Goal: Information Seeking & Learning: Learn about a topic

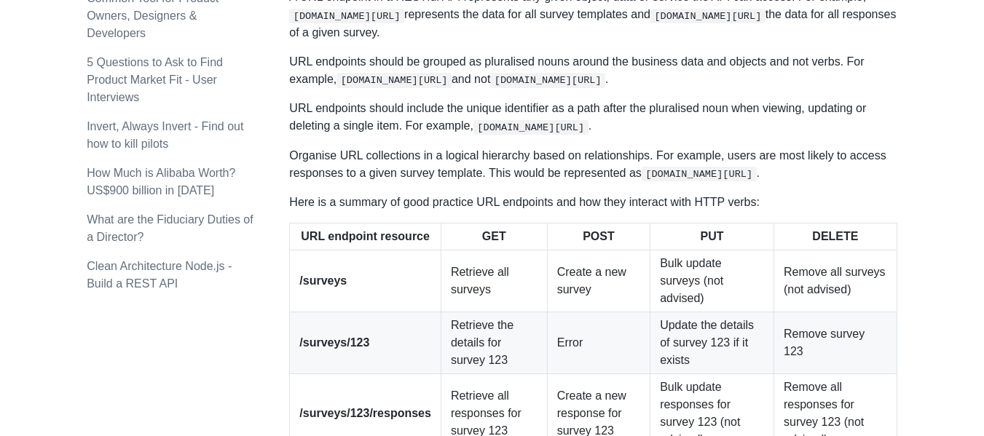
scroll to position [1821, 0]
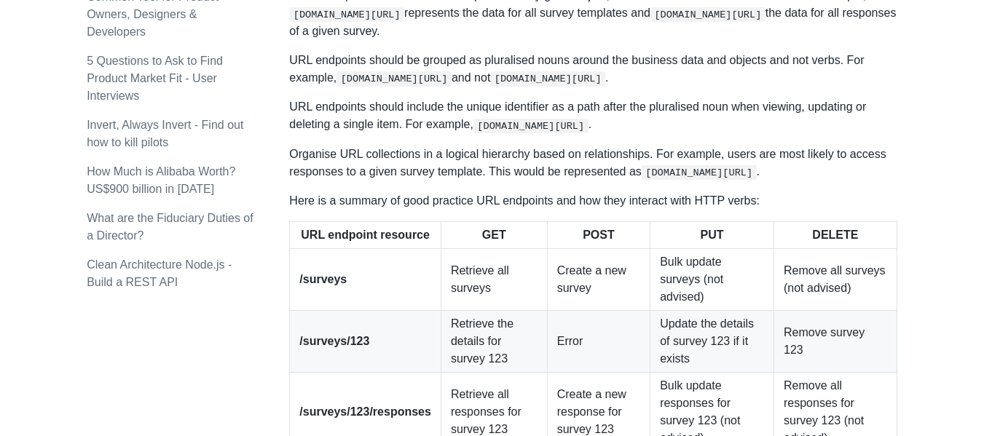
drag, startPoint x: 311, startPoint y: 170, endPoint x: 434, endPoint y: 162, distance: 123.3
drag, startPoint x: 285, startPoint y: 170, endPoint x: 452, endPoint y: 153, distance: 167.7
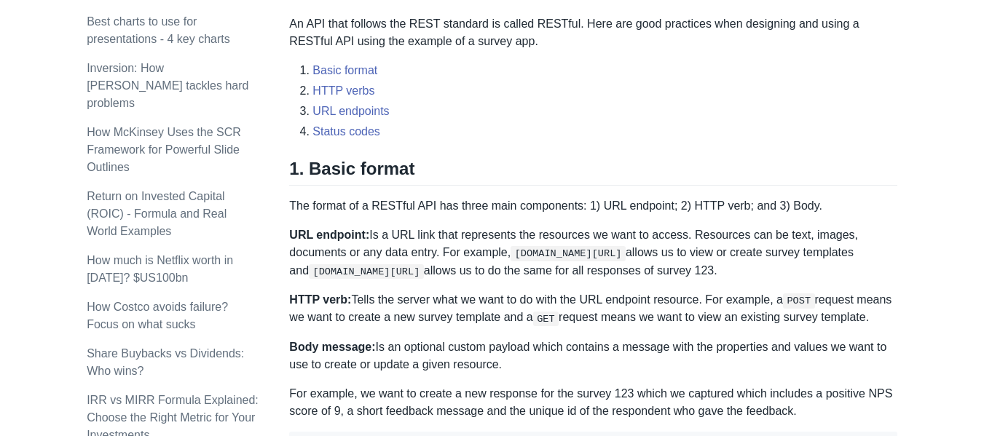
scroll to position [656, 0]
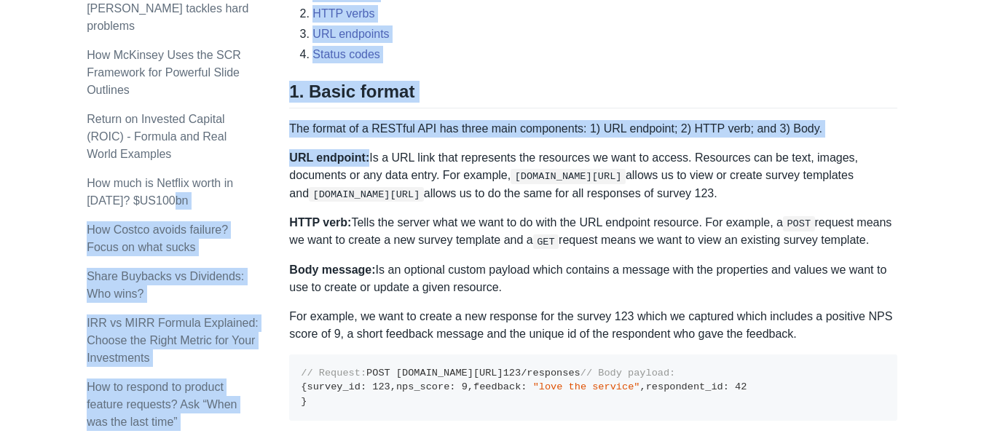
drag, startPoint x: 298, startPoint y: 157, endPoint x: 366, endPoint y: 160, distance: 67.9
click at [460, 92] on h2 "1. Basic format" at bounding box center [593, 95] width 608 height 28
drag, startPoint x: 288, startPoint y: 160, endPoint x: 356, endPoint y: 158, distance: 67.8
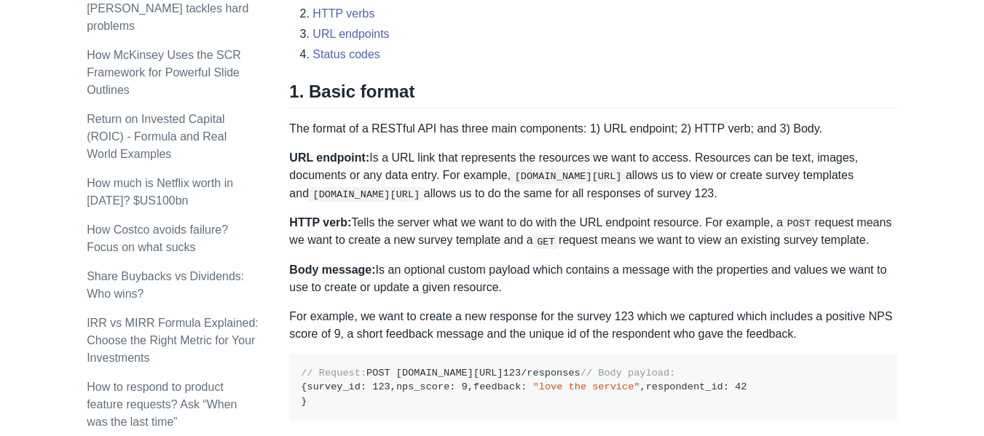
click at [361, 158] on strong "URL endpoint:" at bounding box center [329, 158] width 80 height 12
click at [359, 158] on strong "URL endpoint:" at bounding box center [329, 158] width 80 height 12
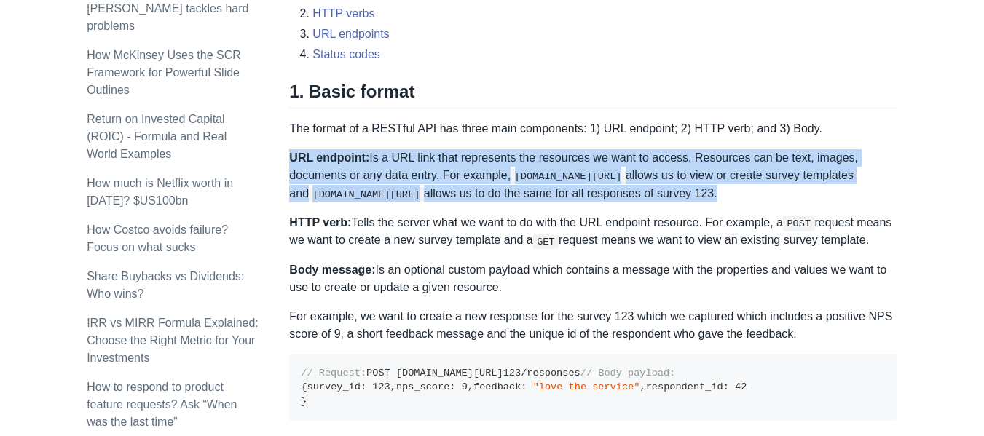
click at [359, 158] on strong "URL endpoint:" at bounding box center [329, 158] width 80 height 12
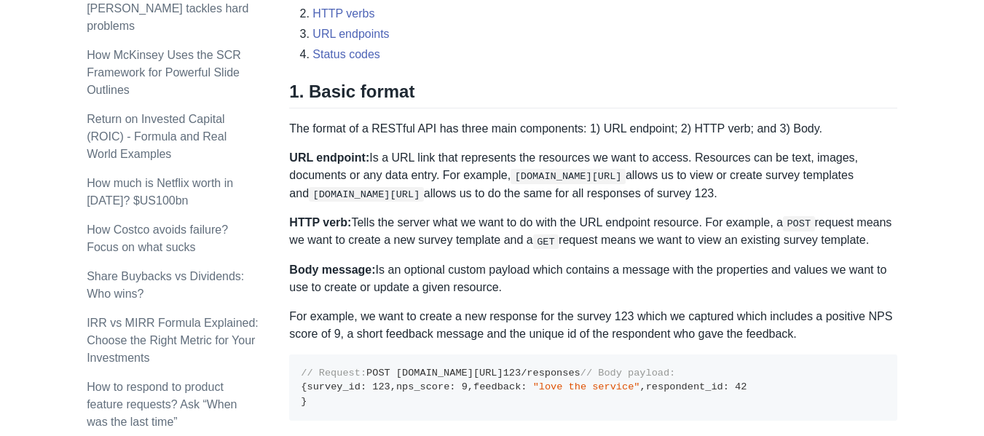
click at [322, 221] on strong "HTTP verb:" at bounding box center [320, 222] width 62 height 12
click at [311, 267] on strong "Body message:" at bounding box center [332, 270] width 86 height 12
click at [331, 269] on strong "Body message:" at bounding box center [332, 270] width 86 height 12
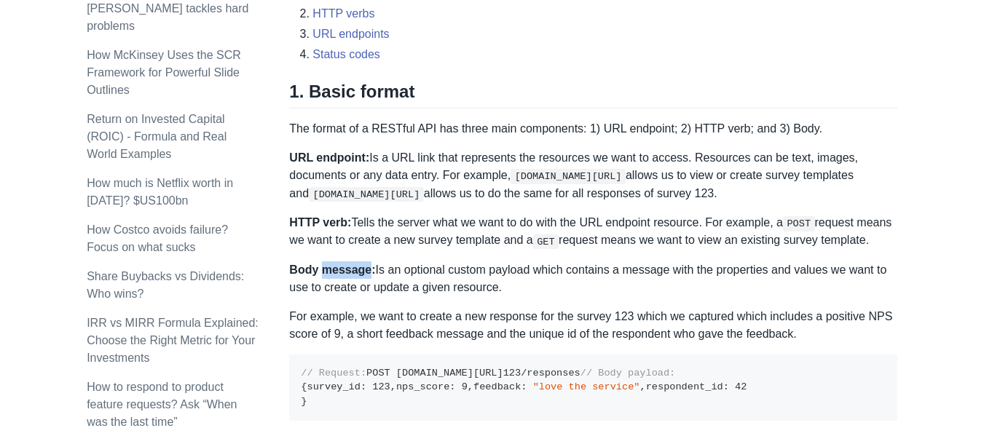
click at [331, 269] on strong "Body message:" at bounding box center [332, 270] width 86 height 12
click at [313, 315] on p "For example, we want to create a new response for the survey 123 which we captu…" at bounding box center [593, 325] width 608 height 35
click at [381, 315] on p "For example, we want to create a new response for the survey 123 which we captu…" at bounding box center [593, 325] width 608 height 35
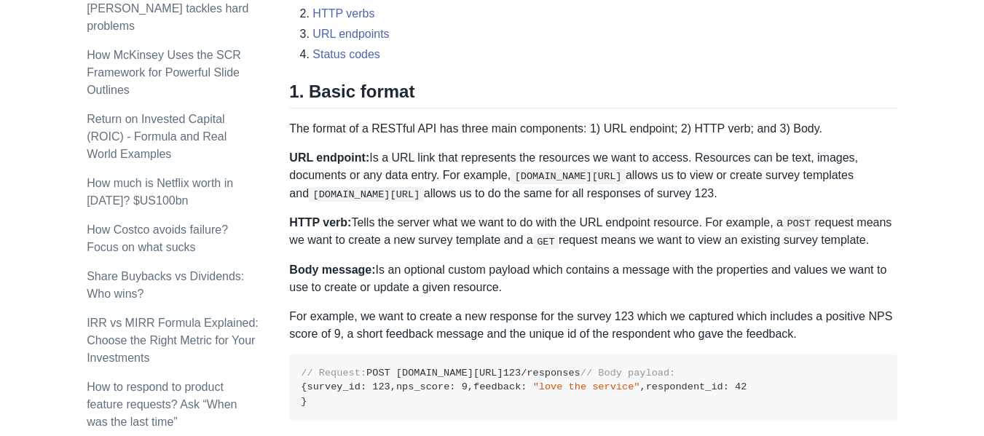
click at [407, 313] on p "For example, we want to create a new response for the survey 123 which we captu…" at bounding box center [593, 325] width 608 height 35
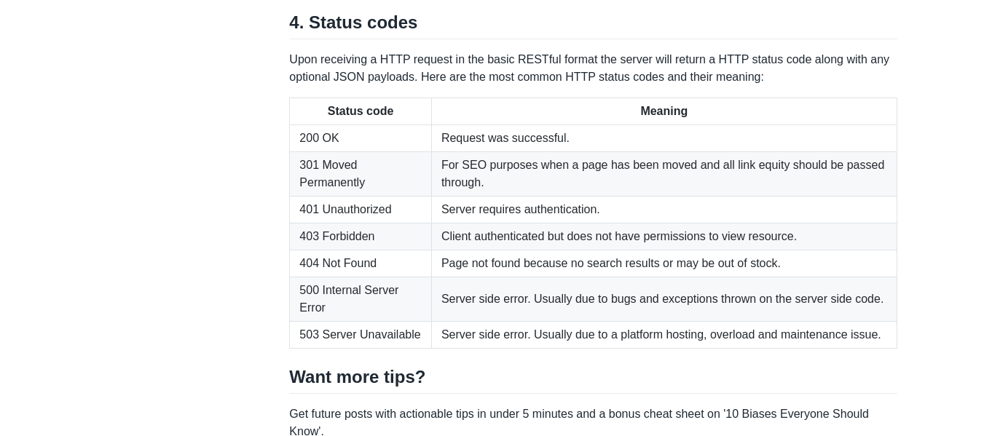
scroll to position [2477, 0]
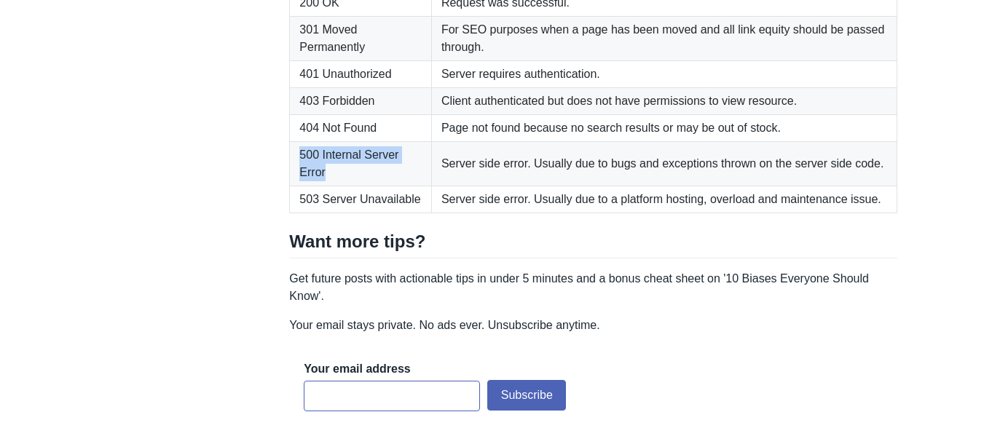
drag, startPoint x: 302, startPoint y: 334, endPoint x: 386, endPoint y: 356, distance: 86.8
click at [386, 187] on td "500 Internal Server Error" at bounding box center [361, 164] width 142 height 44
drag, startPoint x: 437, startPoint y: 337, endPoint x: 527, endPoint y: 345, distance: 90.6
click at [527, 187] on td "Server side error. Usually due to bugs and exceptions thrown on the server side…" at bounding box center [664, 164] width 466 height 44
click at [545, 187] on td "Server side error. Usually due to bugs and exceptions thrown on the server side…" at bounding box center [664, 164] width 466 height 44
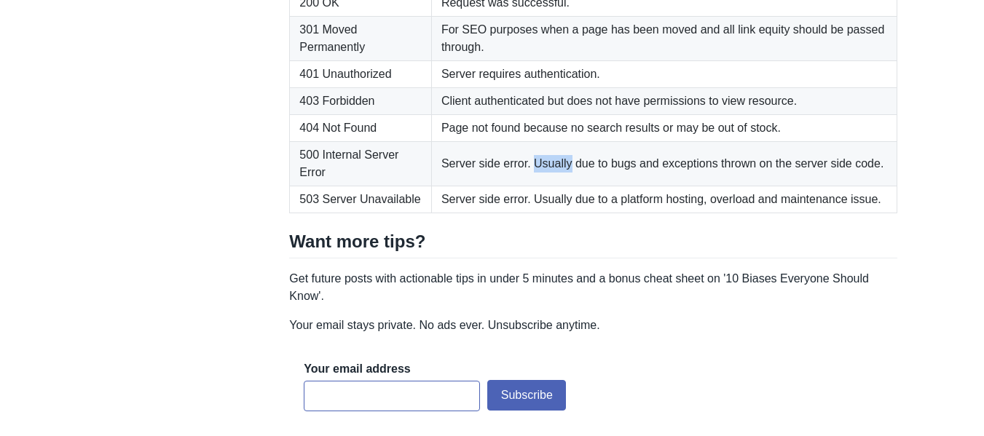
click at [544, 187] on td "Server side error. Usually due to bugs and exceptions thrown on the server side…" at bounding box center [664, 164] width 466 height 44
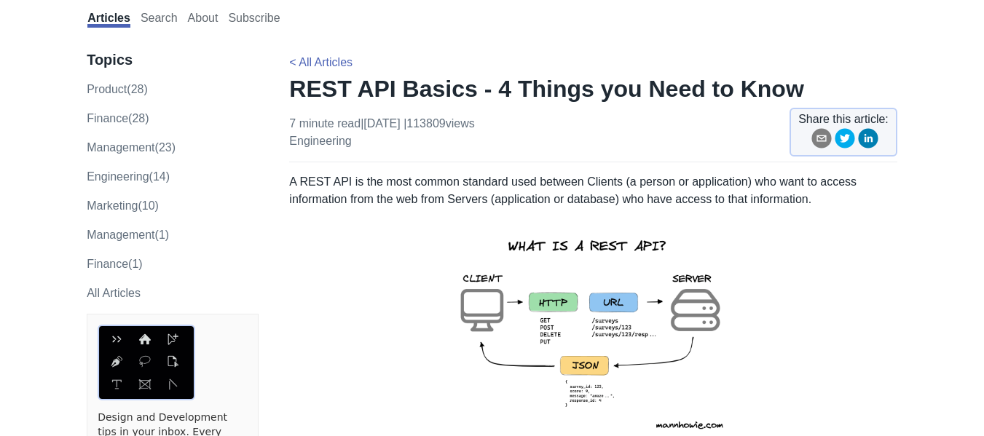
scroll to position [0, 0]
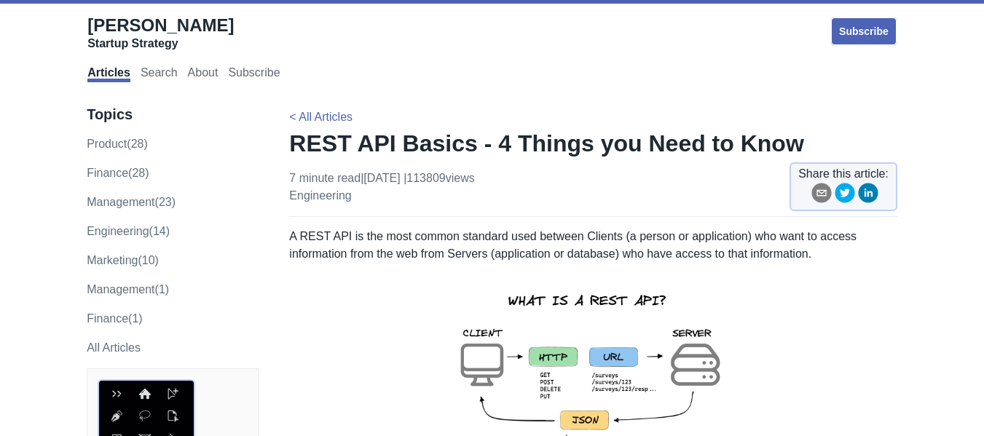
drag, startPoint x: 284, startPoint y: 149, endPoint x: 734, endPoint y: 146, distance: 449.5
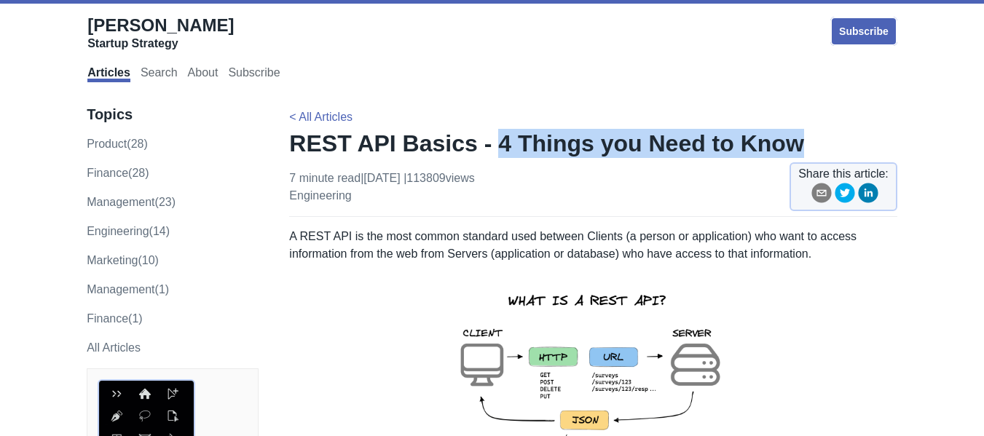
drag, startPoint x: 474, startPoint y: 146, endPoint x: 784, endPoint y: 156, distance: 309.8
click at [784, 156] on h1 "REST API Basics - 4 Things you Need to Know" at bounding box center [593, 143] width 608 height 29
drag, startPoint x: 286, startPoint y: 147, endPoint x: 462, endPoint y: 141, distance: 176.4
click at [452, 116] on p "< All Articles" at bounding box center [593, 117] width 608 height 17
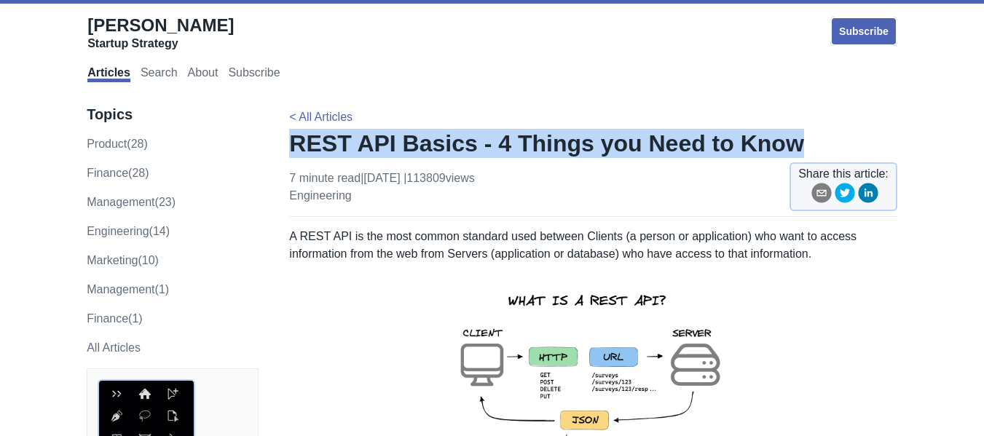
drag, startPoint x: 293, startPoint y: 146, endPoint x: 767, endPoint y: 155, distance: 474.4
click at [767, 155] on h1 "REST API Basics - 4 Things you Need to Know" at bounding box center [593, 143] width 608 height 29
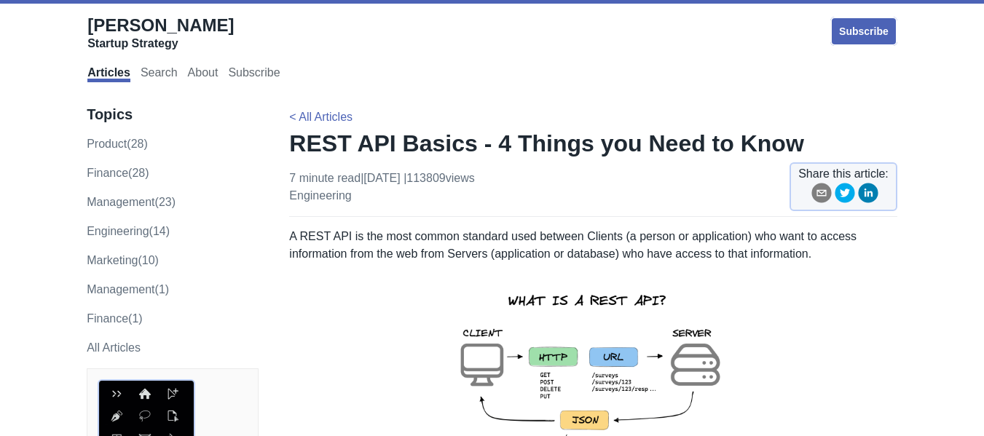
click at [535, 78] on div "Articles Search About Subscribe" at bounding box center [492, 73] width 810 height 31
